Goal: Register for event/course

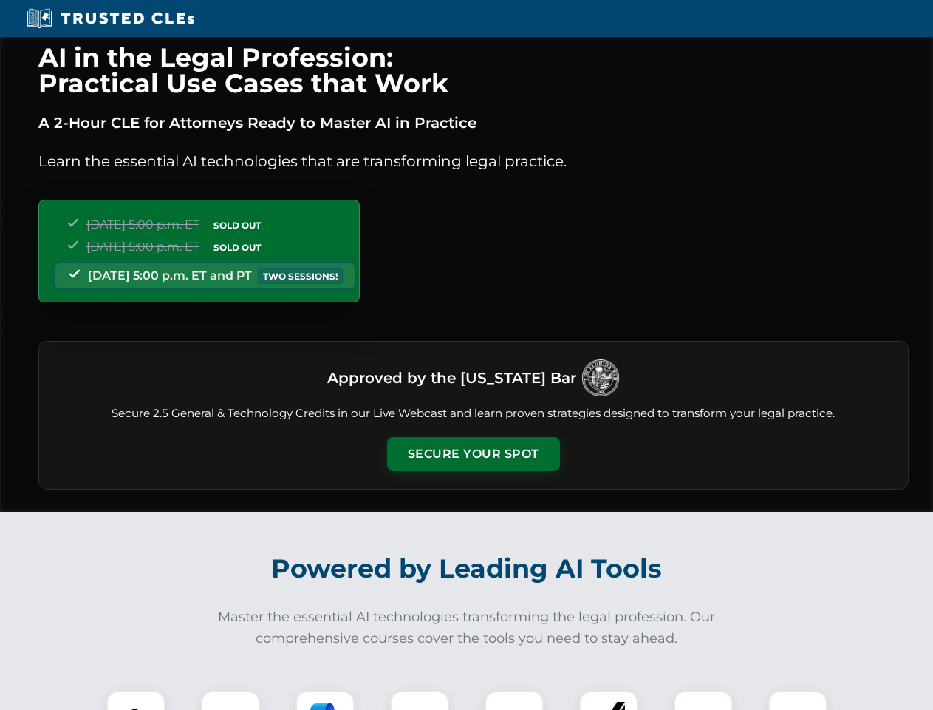
click at [473, 454] on button "Secure Your Spot" at bounding box center [473, 454] width 173 height 34
click at [136, 700] on img at bounding box center [136, 719] width 43 height 43
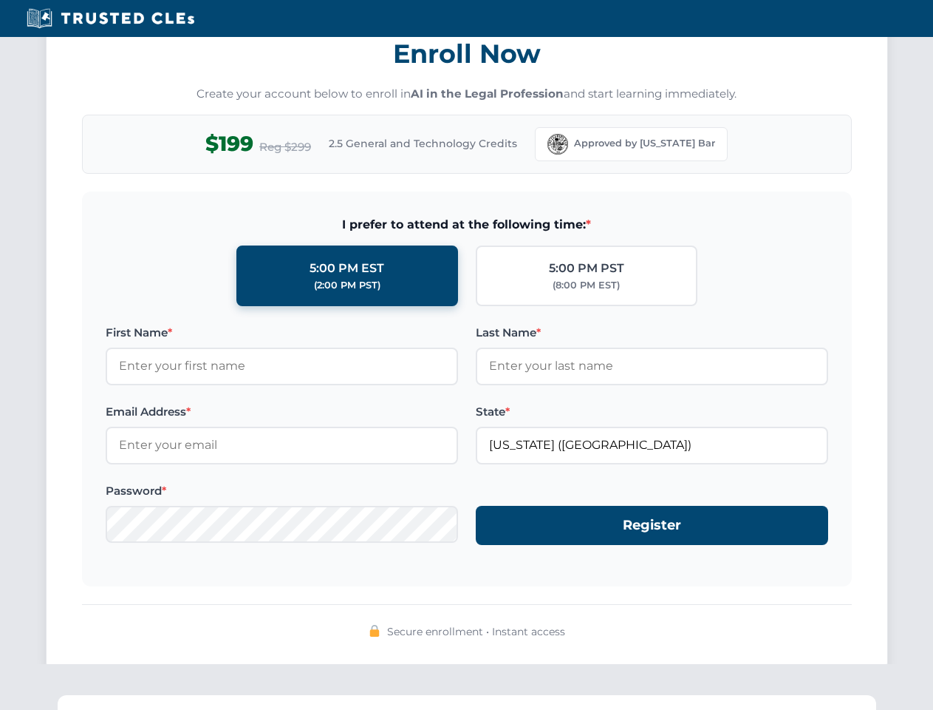
scroll to position [1451, 0]
